Goal: Check status: Check status

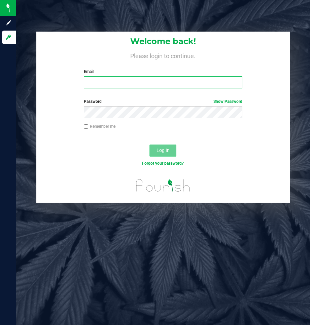
type input "[PERSON_NAME][EMAIL_ADDRESS][DOMAIN_NAME]"
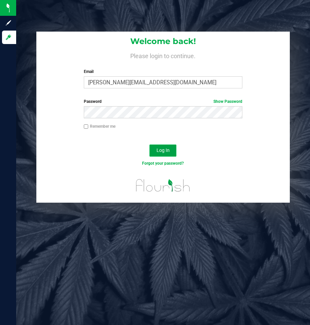
click at [164, 152] on span "Log In" at bounding box center [162, 150] width 13 height 5
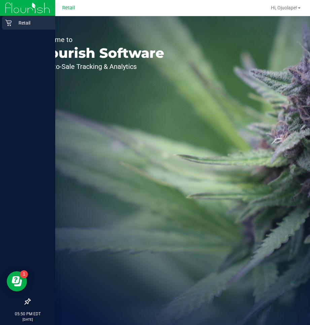
click at [22, 28] on div "Retail" at bounding box center [28, 22] width 53 height 13
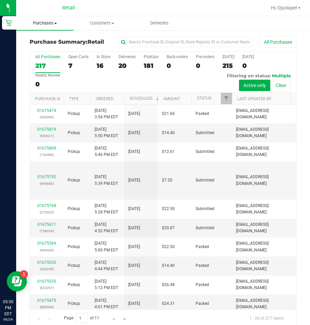
click at [42, 21] on span "Purchases" at bounding box center [44, 23] width 57 height 6
click at [49, 35] on ul "Summary of purchases Fulfillment All purchases" at bounding box center [50, 49] width 69 height 36
click at [45, 23] on span "Purchases" at bounding box center [44, 23] width 57 height 6
click at [43, 37] on li "Summary of purchases" at bounding box center [50, 41] width 69 height 8
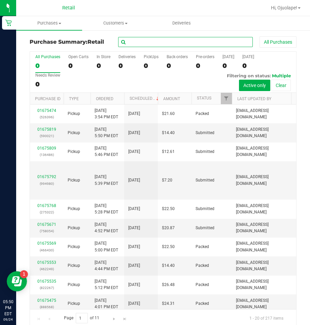
click at [184, 45] on input "text" at bounding box center [185, 42] width 135 height 10
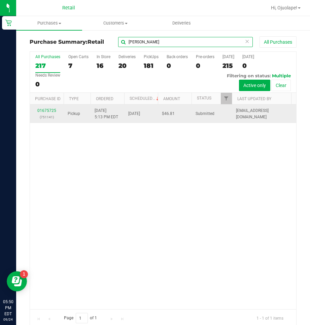
type input "[PERSON_NAME]"
click at [51, 113] on div "01675725 (751141)" at bounding box center [47, 114] width 26 height 13
click at [51, 109] on link "01675725" at bounding box center [46, 110] width 19 height 5
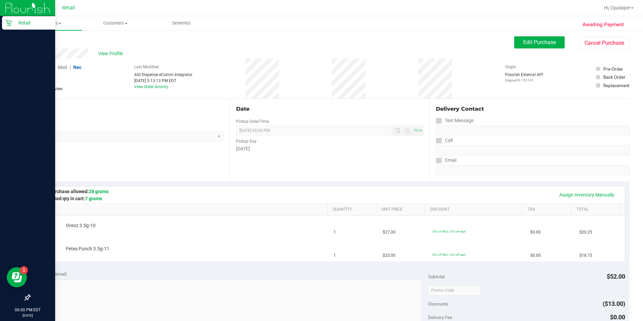
click at [52, 23] on div "Retail" at bounding box center [28, 22] width 53 height 13
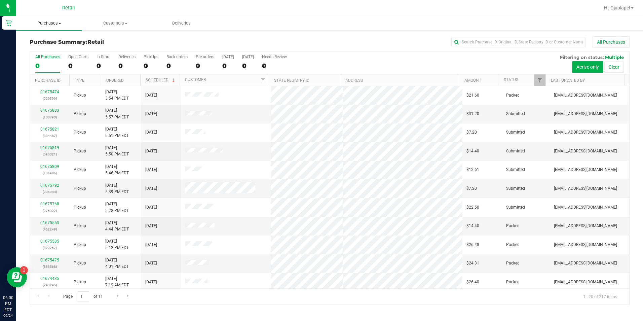
click at [56, 22] on span "Purchases" at bounding box center [49, 23] width 66 height 6
click at [310, 42] on input "text" at bounding box center [519, 42] width 135 height 10
type input "[GEOGRAPHIC_DATA]"
